Goal: Information Seeking & Learning: Find specific fact

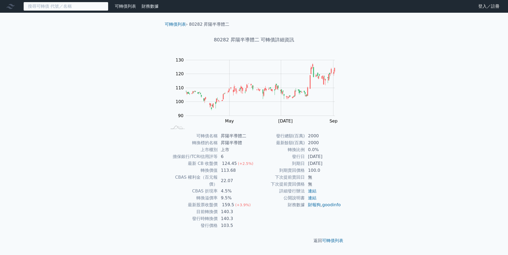
click at [38, 7] on input at bounding box center [65, 6] width 85 height 9
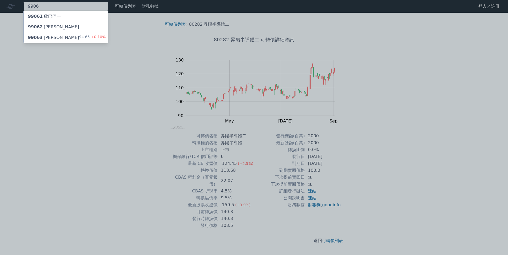
type input "9906"
click at [42, 36] on div "99063 [PERSON_NAME]" at bounding box center [53, 38] width 51 height 6
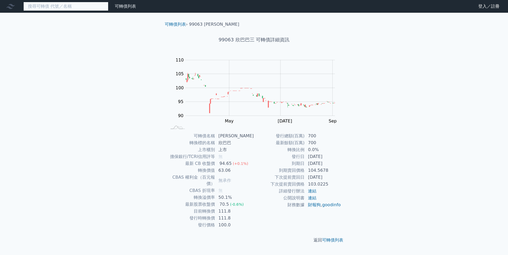
click at [35, 7] on input at bounding box center [65, 6] width 85 height 9
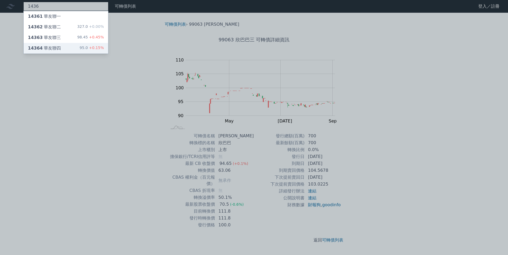
type input "1436"
click at [44, 45] on div "14364 華友聯四 95.0 +0.15%" at bounding box center [66, 48] width 84 height 11
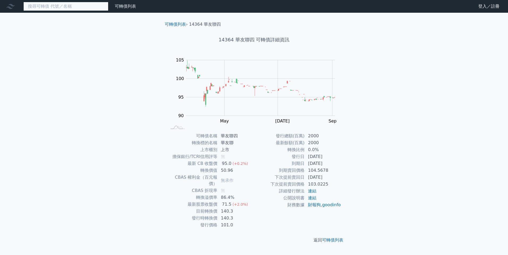
click at [39, 8] on input at bounding box center [65, 6] width 85 height 9
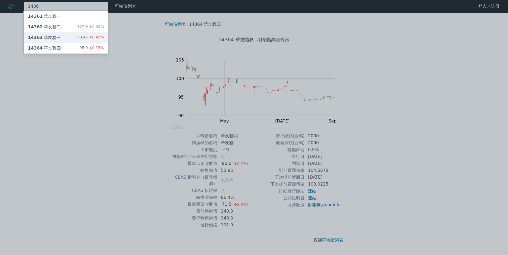
type input "1436"
click at [50, 36] on div "14363 華友聯三" at bounding box center [44, 38] width 33 height 6
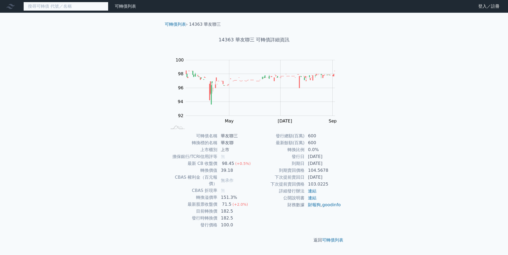
click at [62, 7] on input at bounding box center [65, 6] width 85 height 9
type input "3"
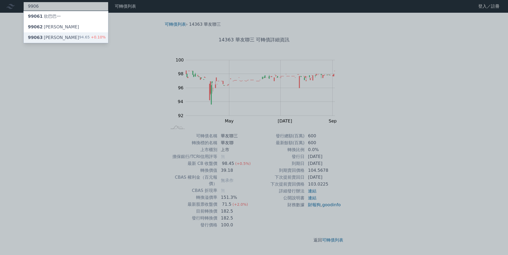
type input "9906"
click at [56, 39] on div "99063 [PERSON_NAME]" at bounding box center [53, 38] width 51 height 6
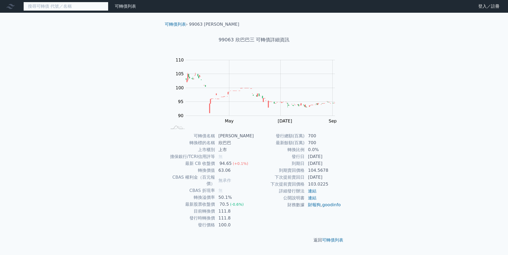
click at [44, 7] on input at bounding box center [65, 6] width 85 height 9
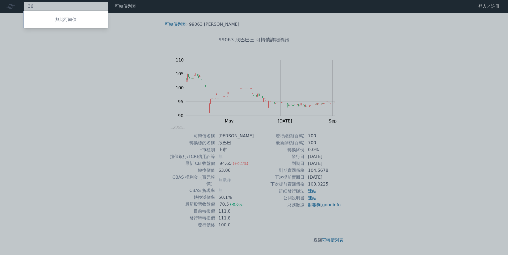
type input "3"
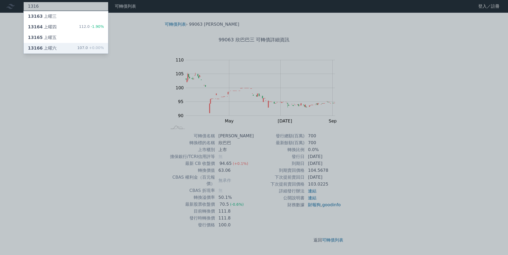
type input "1316"
click at [49, 49] on div "13166 上曜六" at bounding box center [42, 48] width 29 height 6
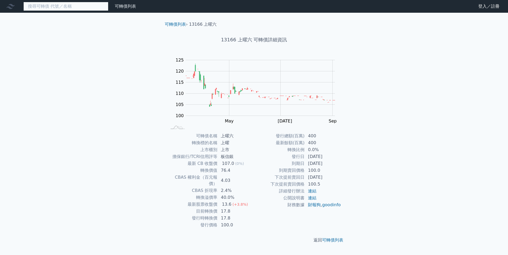
click at [46, 6] on input at bounding box center [65, 6] width 85 height 9
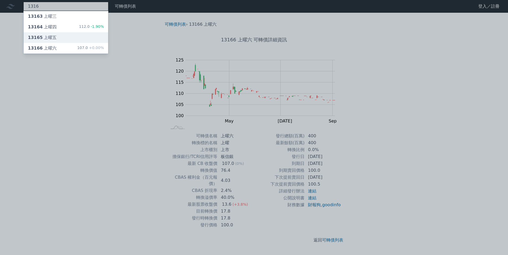
type input "1316"
click at [50, 37] on div "13165 上曜五" at bounding box center [42, 38] width 29 height 6
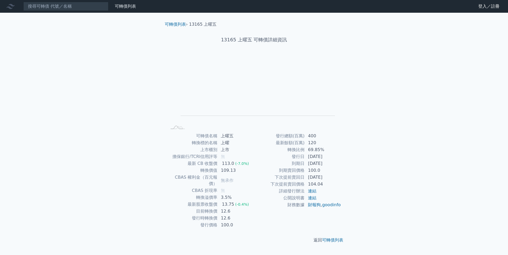
click at [46, 2] on nav "可轉債列表 財務數據 可轉債列表 財務數據 登入／註冊 登入／註冊" at bounding box center [254, 6] width 508 height 13
click at [46, 6] on input at bounding box center [65, 6] width 85 height 9
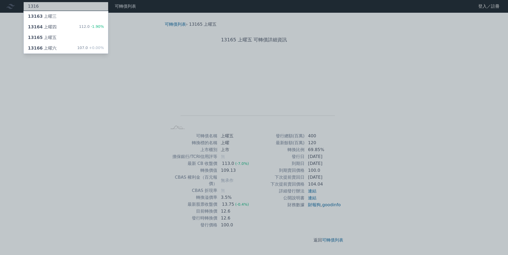
type input "1316"
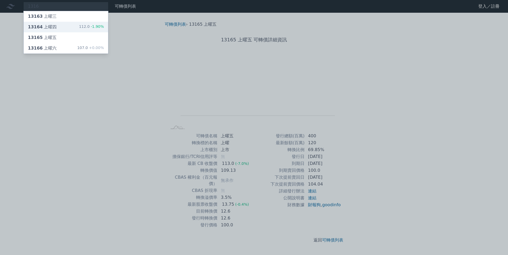
drag, startPoint x: 47, startPoint y: 23, endPoint x: 48, endPoint y: 27, distance: 3.6
click at [48, 27] on div "13164 上曜四" at bounding box center [42, 27] width 29 height 6
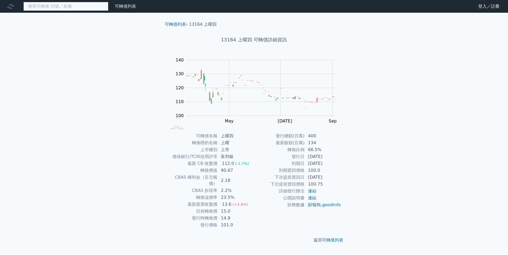
click at [40, 6] on input at bounding box center [65, 6] width 85 height 9
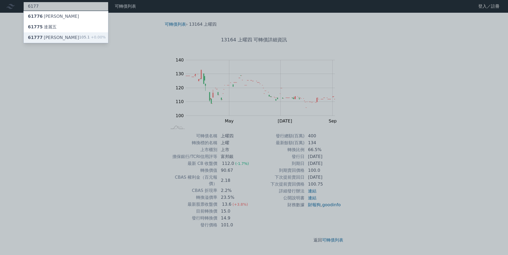
type input "6177"
click at [44, 36] on div "61777 達麗七" at bounding box center [53, 38] width 51 height 6
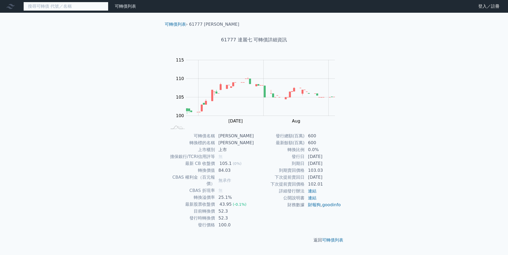
click at [53, 6] on input at bounding box center [65, 6] width 85 height 9
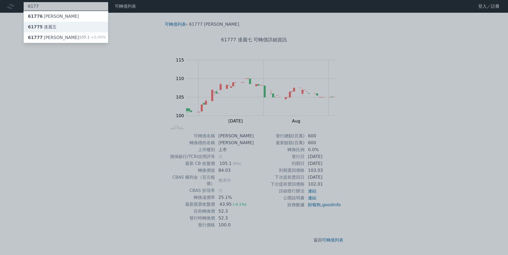
type input "6177"
click at [51, 28] on div "61775 達麗五" at bounding box center [42, 27] width 29 height 6
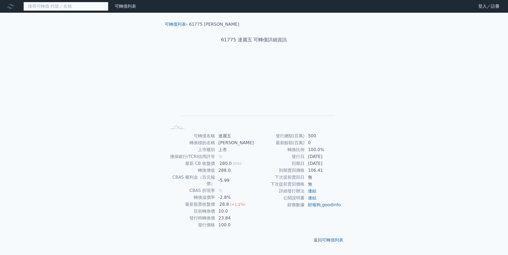
click at [52, 7] on input at bounding box center [65, 6] width 85 height 9
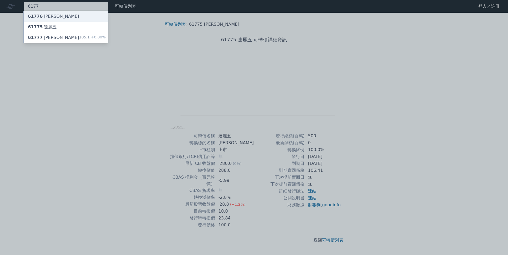
type input "6177"
click at [50, 18] on div "61776 達麗六" at bounding box center [53, 16] width 51 height 6
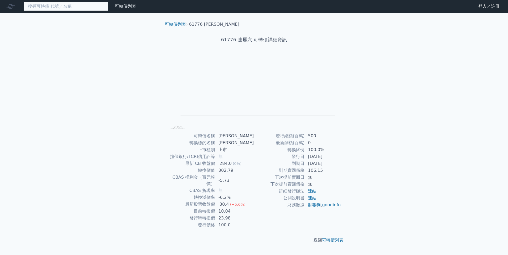
click at [37, 7] on input at bounding box center [65, 6] width 85 height 9
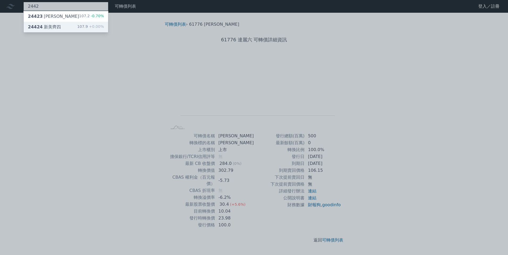
type input "2442"
click at [45, 25] on div "24424 新美齊四" at bounding box center [44, 27] width 33 height 6
